Goal: Task Accomplishment & Management: Manage account settings

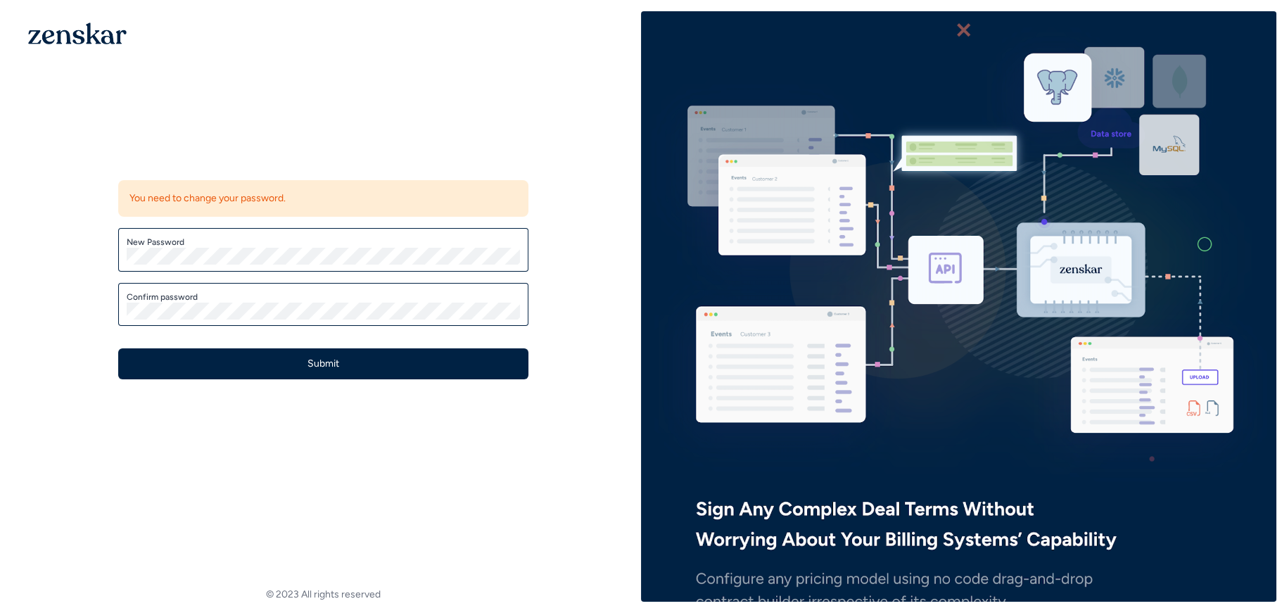
click at [381, 245] on label "New Password" at bounding box center [323, 241] width 393 height 11
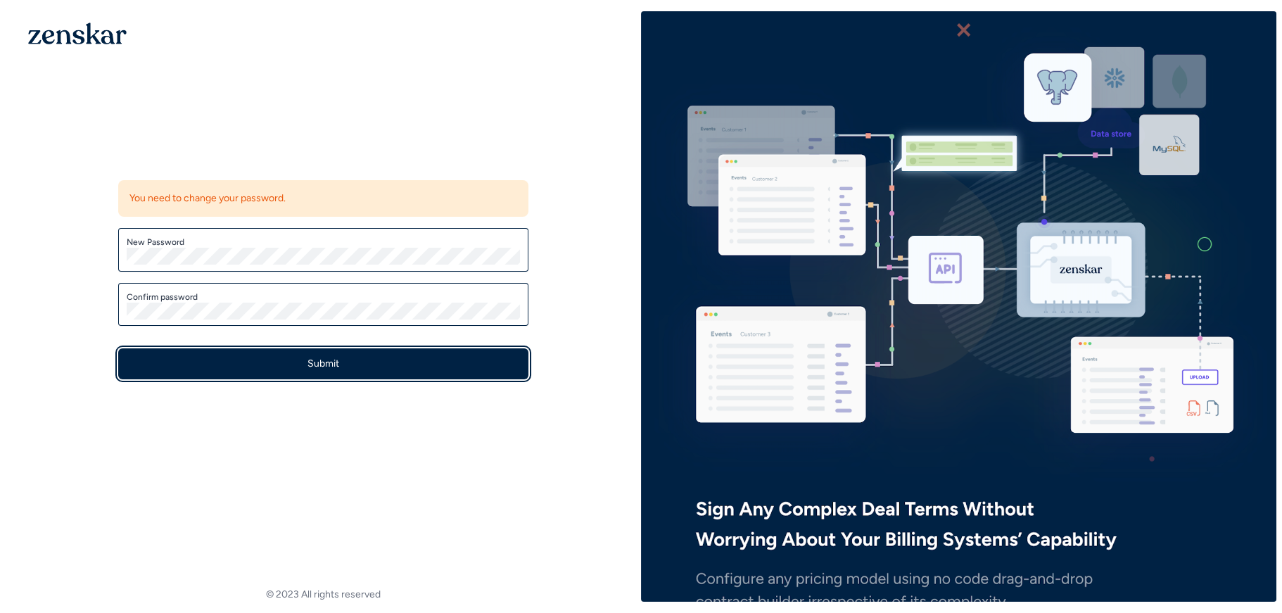
click at [430, 370] on button "Submit" at bounding box center [323, 363] width 410 height 31
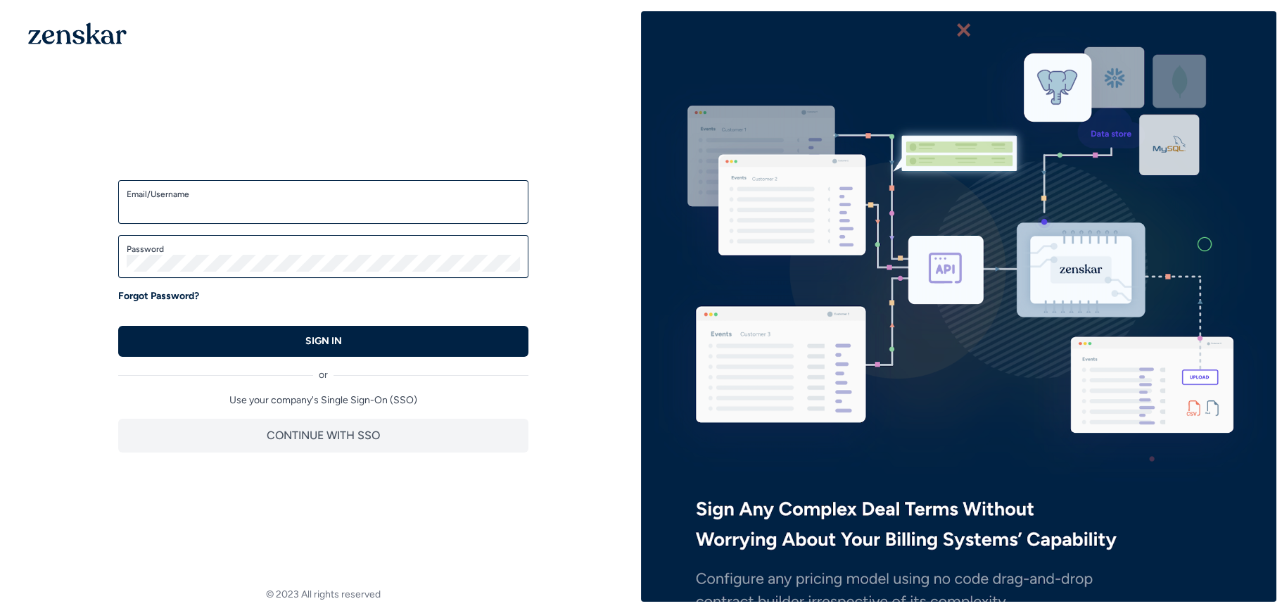
type input "**********"
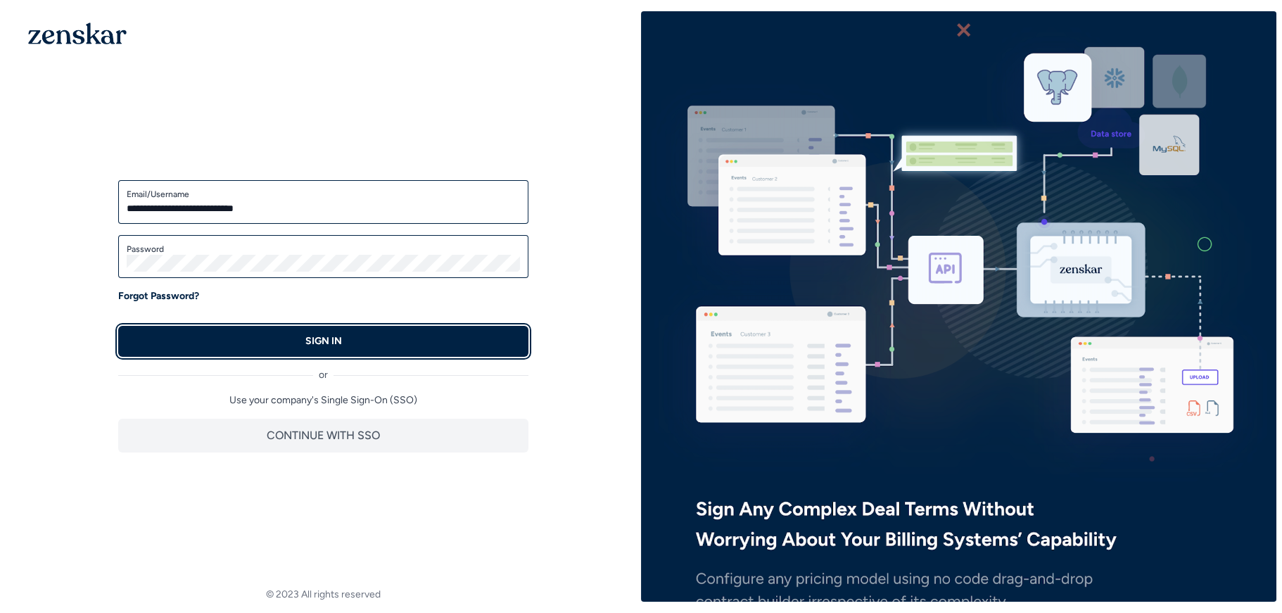
click at [387, 341] on button "SIGN IN" at bounding box center [323, 341] width 410 height 31
